Goal: Task Accomplishment & Management: Use online tool/utility

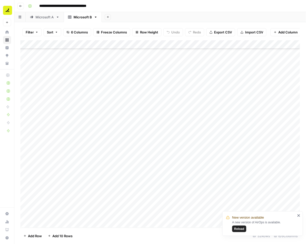
scroll to position [103, 0]
click at [104, 82] on div "Add Column" at bounding box center [160, 134] width 280 height 188
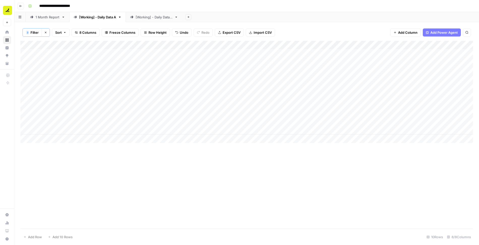
click at [46, 33] on icon "button" at bounding box center [45, 32] width 3 height 3
click at [160, 17] on div "[Working] - Daily Data B" at bounding box center [154, 17] width 37 height 5
click at [223, 33] on span "Export CSV" at bounding box center [223, 32] width 18 height 5
